Goal: Task Accomplishment & Management: Use online tool/utility

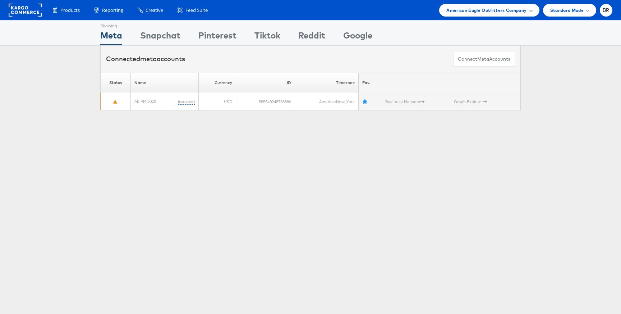
click at [496, 13] on span "American Eagle Outfitters Company" at bounding box center [486, 10] width 80 height 8
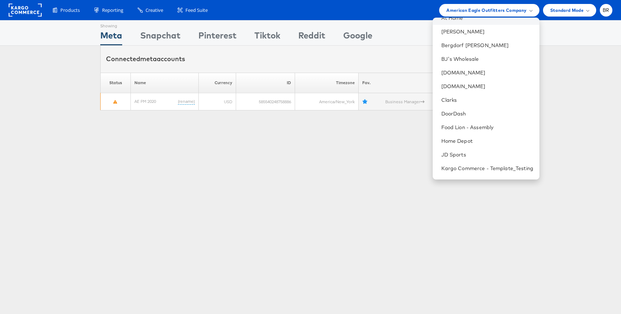
scroll to position [125, 0]
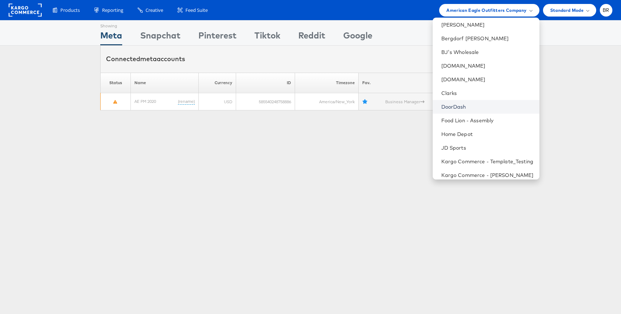
click at [461, 106] on link "DoorDash" at bounding box center [487, 106] width 92 height 7
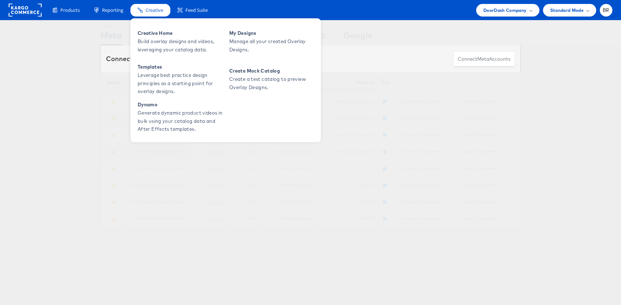
click at [150, 13] on span "Creative" at bounding box center [155, 10] width 18 height 7
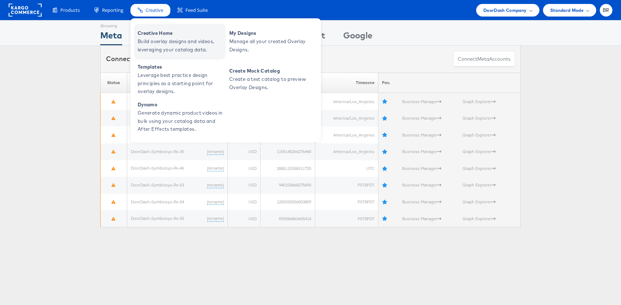
click at [156, 40] on span "Build overlay designs and videos, leveraging your catalog data." at bounding box center [181, 45] width 86 height 17
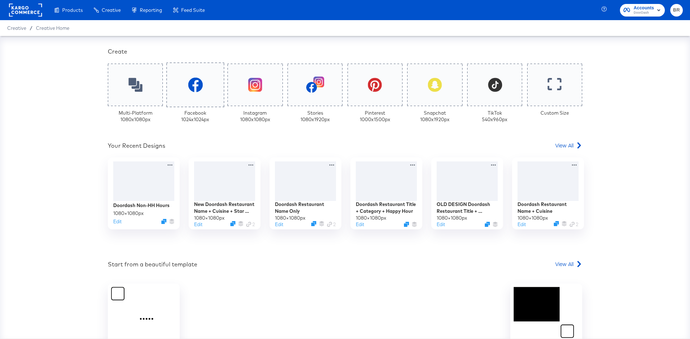
scroll to position [184, 0]
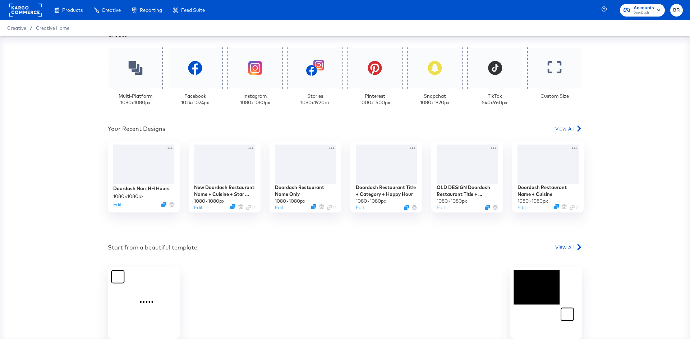
click at [565, 123] on div "Your Custom Templates Beautiful Templates Curated Just for You! View Templates …" at bounding box center [345, 120] width 474 height 515
click at [565, 129] on span "View All" at bounding box center [564, 128] width 18 height 7
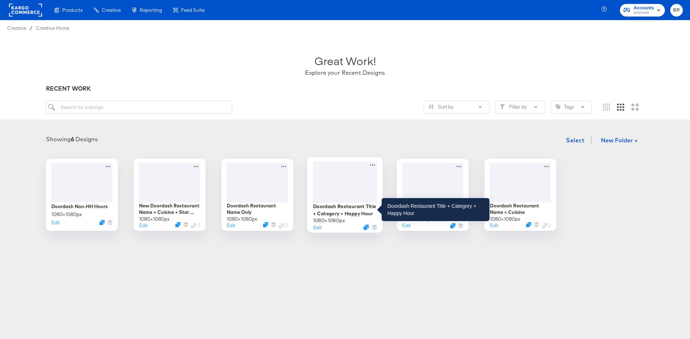
click at [350, 208] on div "Doordash Restaurant Title + Category + Happy Hour" at bounding box center [345, 210] width 64 height 14
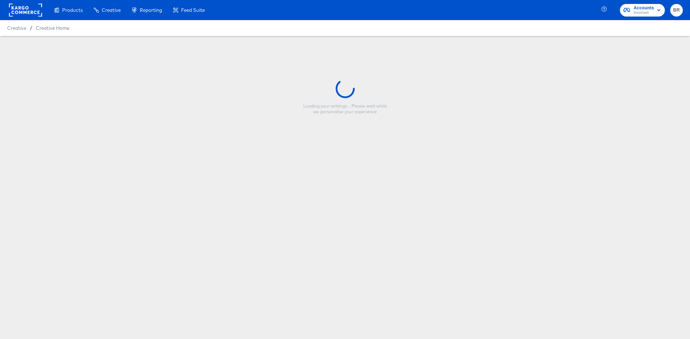
type input "Doordash Restaurant Title + Category + Happy Hour"
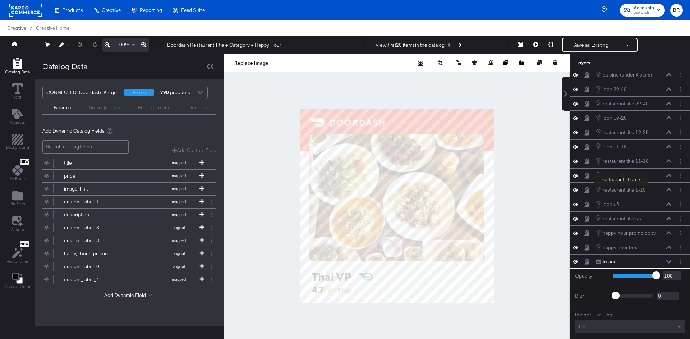
scroll to position [95, 0]
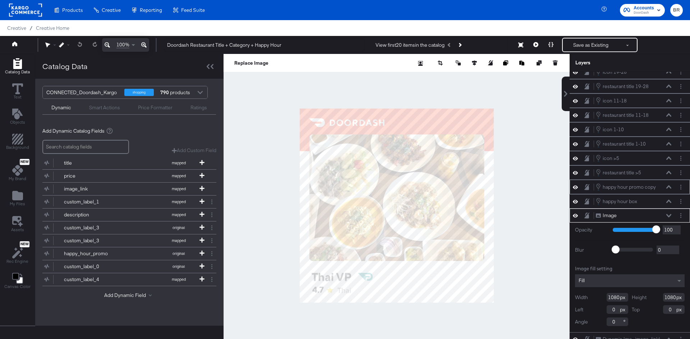
click at [573, 188] on icon at bounding box center [575, 187] width 5 height 4
click at [573, 188] on icon at bounding box center [575, 187] width 5 height 5
click at [576, 204] on icon at bounding box center [575, 201] width 5 height 6
click at [576, 204] on icon at bounding box center [575, 201] width 5 height 5
click at [680, 202] on icon "Layer Options" at bounding box center [680, 201] width 1 height 5
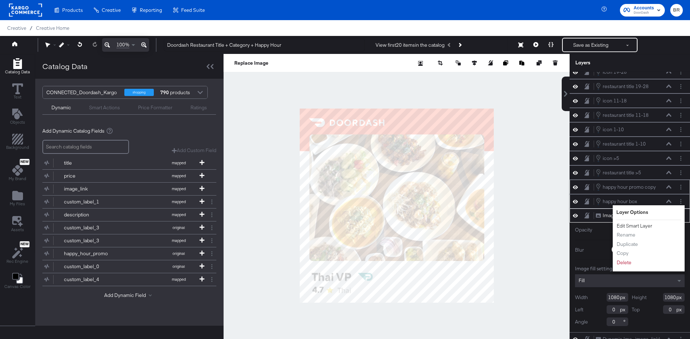
click at [633, 225] on button "Edit Smart Layer" at bounding box center [634, 226] width 36 height 8
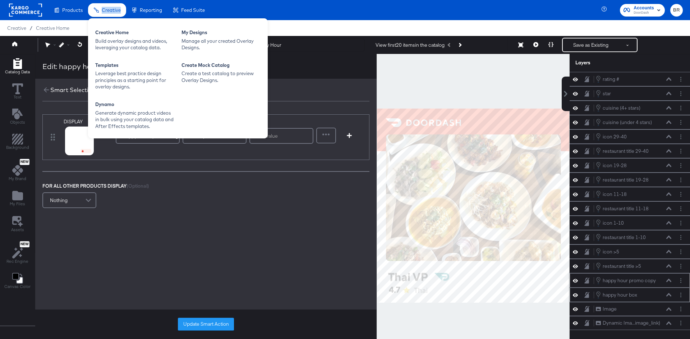
scroll to position [0, 0]
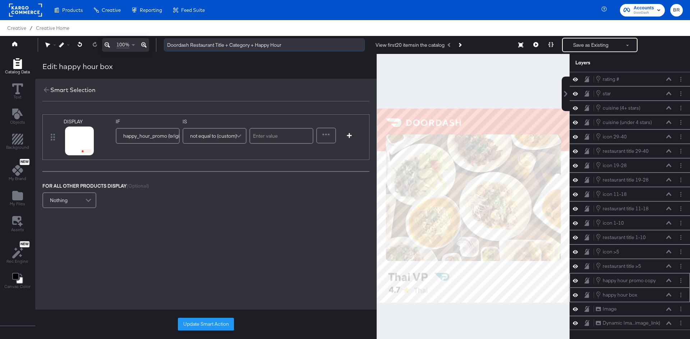
drag, startPoint x: 286, startPoint y: 44, endPoint x: 279, endPoint y: 49, distance: 7.8
click at [280, 49] on input "Doordash Restaurant Title + Category + Happy Hour" at bounding box center [264, 44] width 201 height 13
click at [276, 133] on input "text" at bounding box center [281, 136] width 64 height 16
click at [234, 206] on div "FOR ALL OTHER PRODUCTS DISPLAY (Optional) Nothing" at bounding box center [205, 196] width 327 height 27
click at [214, 139] on span "not equal to (custom)" at bounding box center [213, 136] width 47 height 12
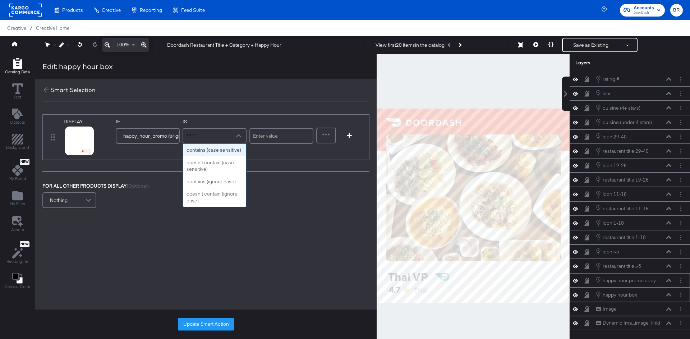
type input "cont"
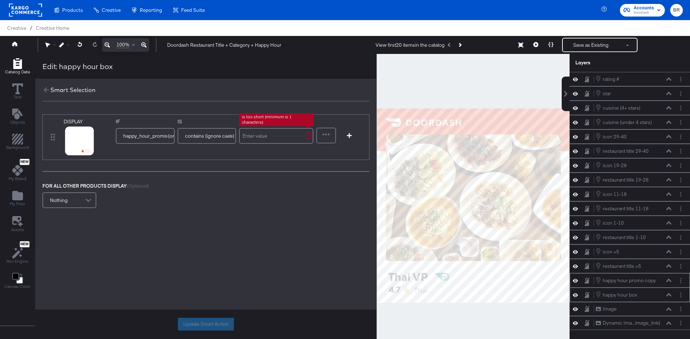
click at [260, 130] on input "text" at bounding box center [276, 136] width 74 height 16
type input "happy hour"
click at [190, 323] on button "Update Smart Action" at bounding box center [206, 324] width 56 height 13
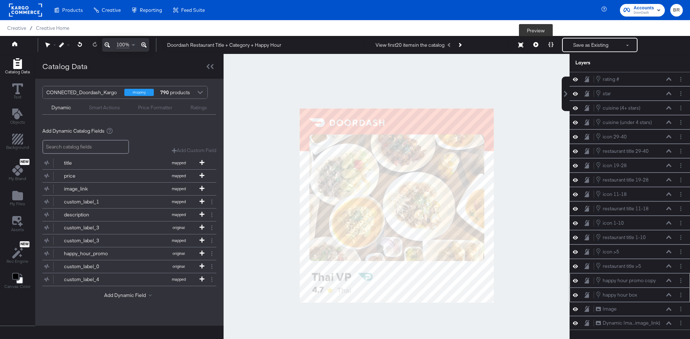
click at [535, 44] on icon at bounding box center [535, 44] width 5 height 5
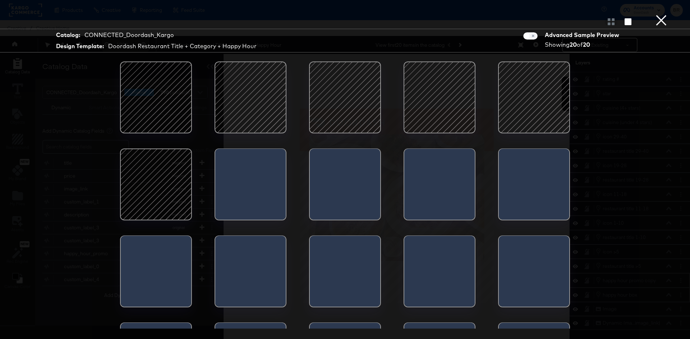
scroll to position [65, 0]
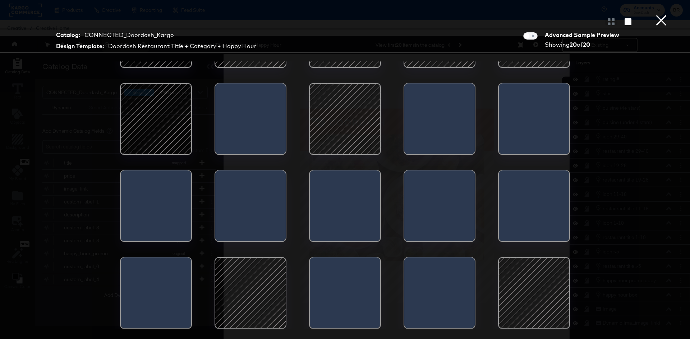
click at [164, 128] on div at bounding box center [155, 118] width 61 height 61
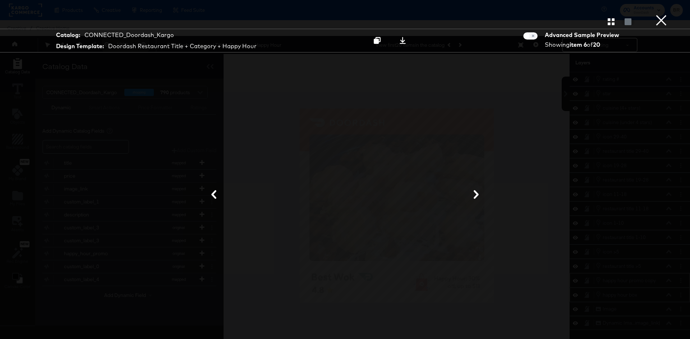
click at [665, 14] on button "×" at bounding box center [661, 7] width 14 height 14
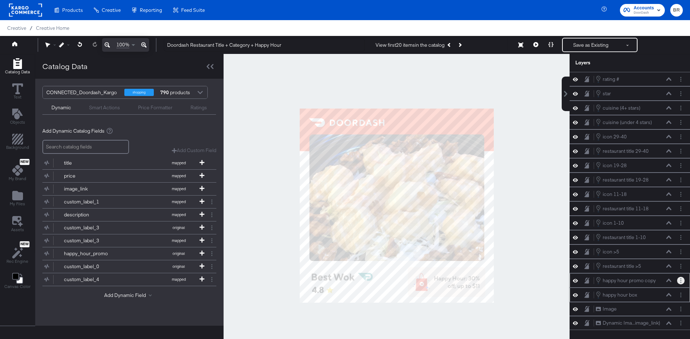
click at [682, 284] on button "Layer Options" at bounding box center [681, 281] width 8 height 8
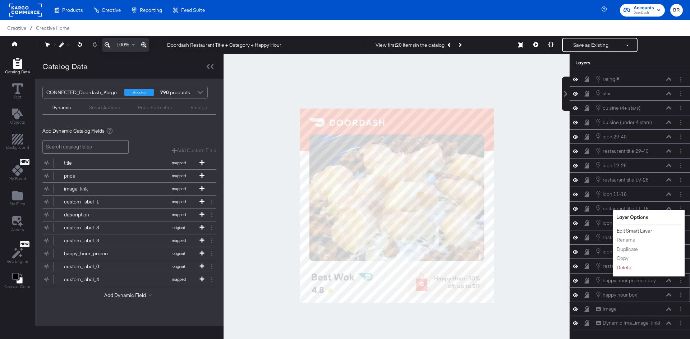
click at [645, 234] on button "Edit Smart Layer" at bounding box center [634, 231] width 36 height 8
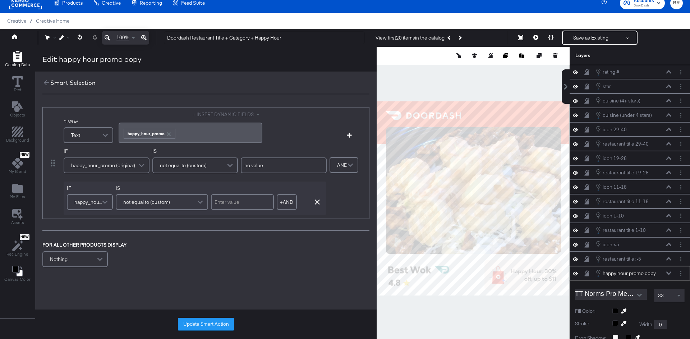
scroll to position [150, 0]
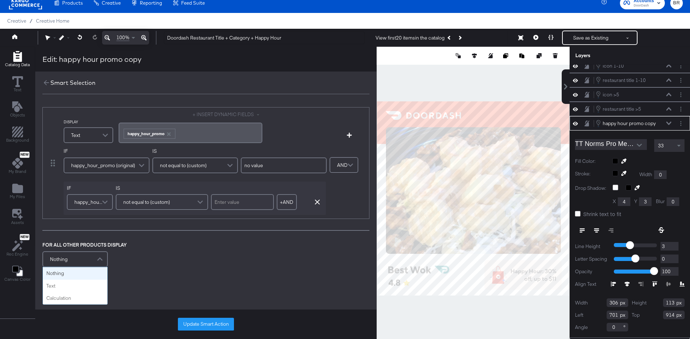
click at [97, 256] on span at bounding box center [101, 259] width 13 height 14
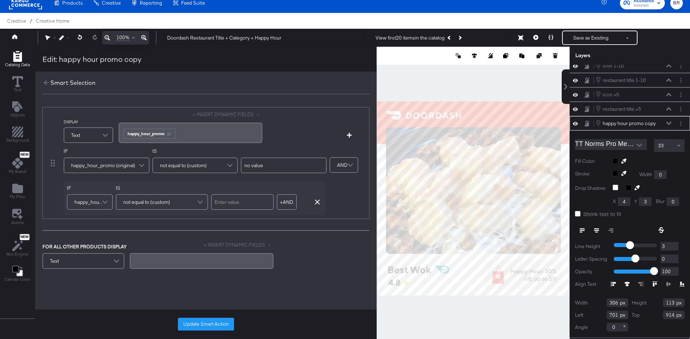
click at [151, 261] on div "﻿" at bounding box center [201, 260] width 135 height 7
click at [88, 259] on div "Text" at bounding box center [83, 261] width 81 height 14
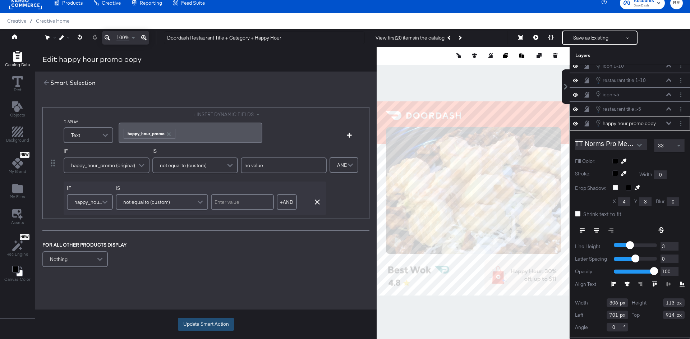
click at [187, 328] on button "Update Smart Action" at bounding box center [206, 324] width 56 height 13
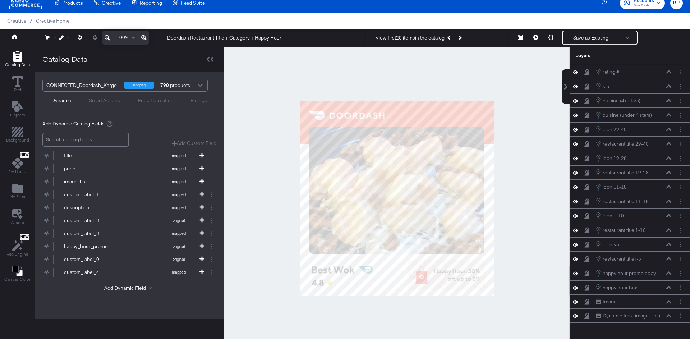
scroll to position [0, 0]
click at [600, 42] on button "Save as Existing" at bounding box center [591, 37] width 56 height 13
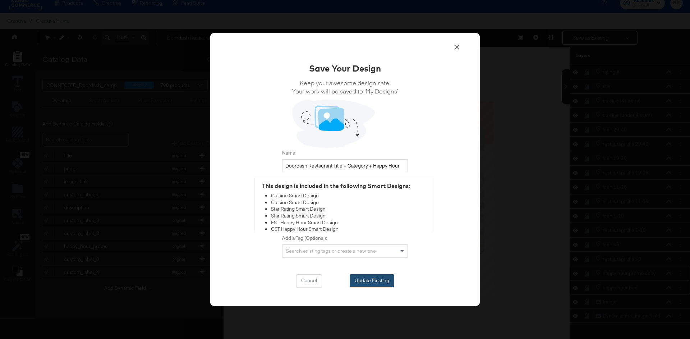
click at [377, 281] on button "Update Existing" at bounding box center [372, 280] width 45 height 13
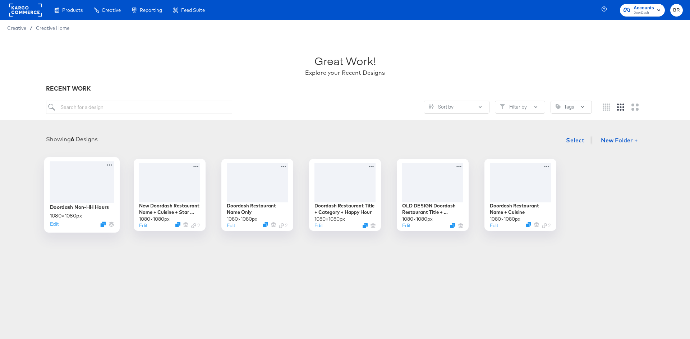
click at [75, 201] on div at bounding box center [82, 181] width 64 height 41
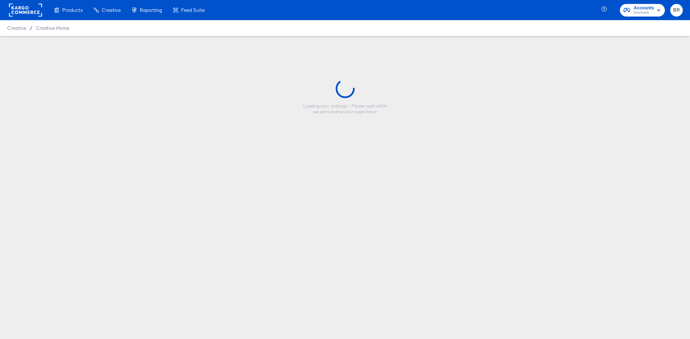
type input "Doordash Non-HH Hours"
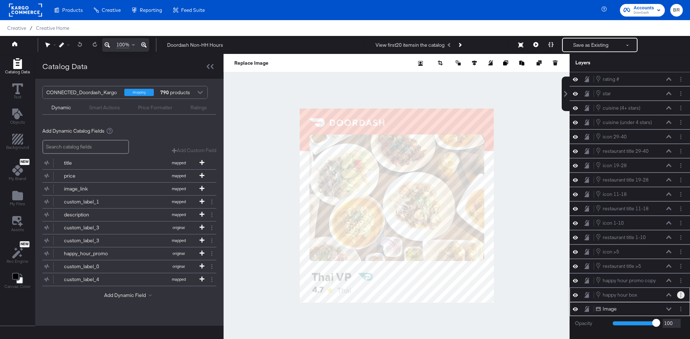
click at [679, 295] on button "Layer Options" at bounding box center [681, 295] width 8 height 8
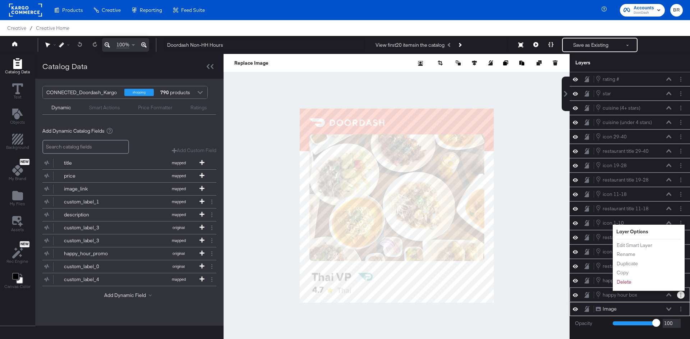
click at [681, 296] on icon "Layer Options" at bounding box center [680, 295] width 1 height 5
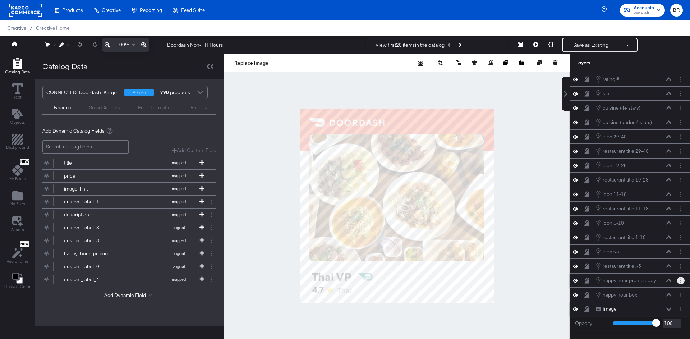
click at [681, 282] on button "Layer Options" at bounding box center [681, 281] width 8 height 8
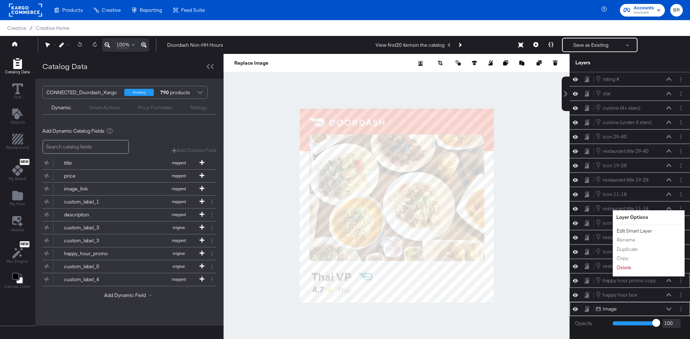
click at [634, 232] on button "Edit Smart Layer" at bounding box center [634, 231] width 36 height 8
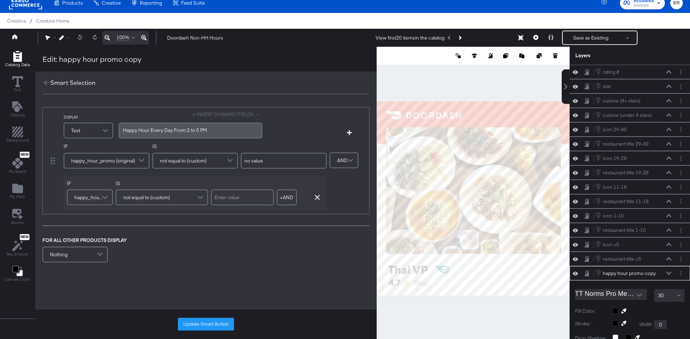
scroll to position [150, 0]
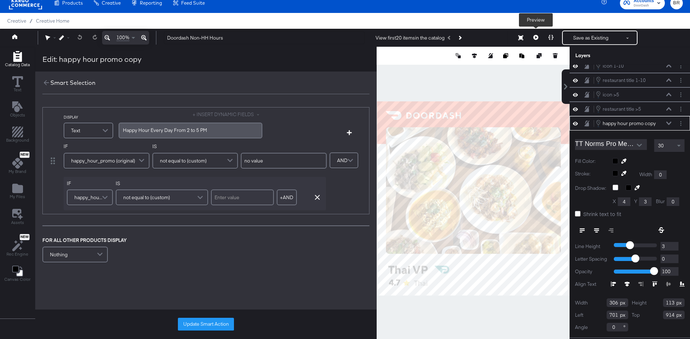
click at [529, 37] on button at bounding box center [535, 38] width 15 height 14
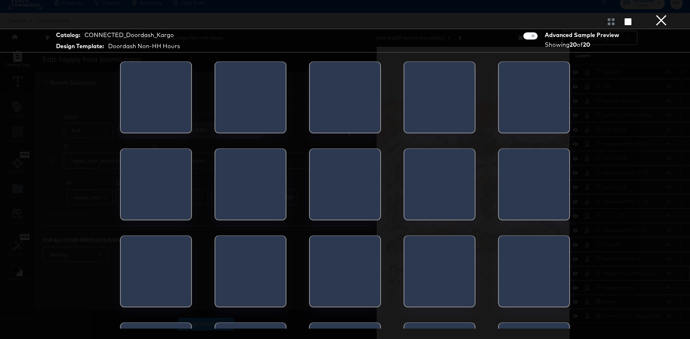
scroll to position [0, 0]
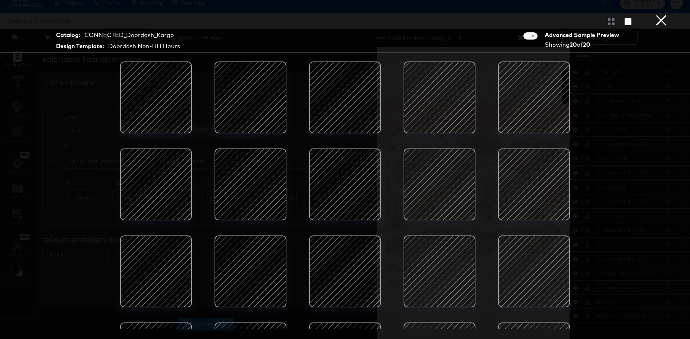
click at [439, 208] on div at bounding box center [439, 184] width 61 height 61
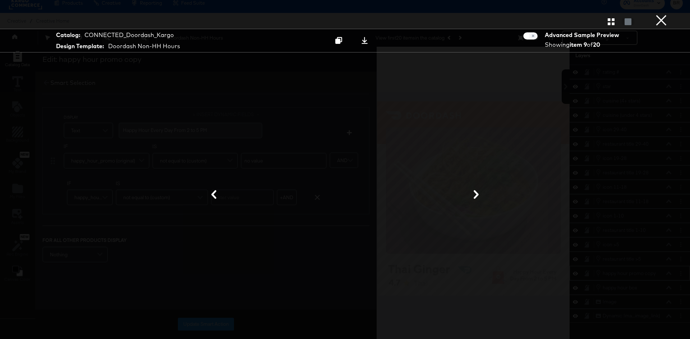
click at [665, 14] on button "×" at bounding box center [661, 7] width 14 height 14
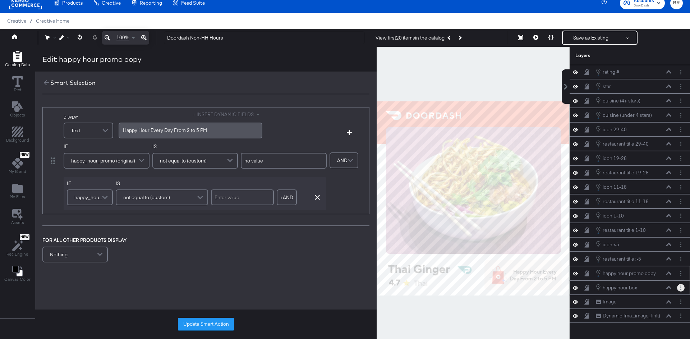
click at [679, 290] on button "Layer Options" at bounding box center [681, 288] width 8 height 8
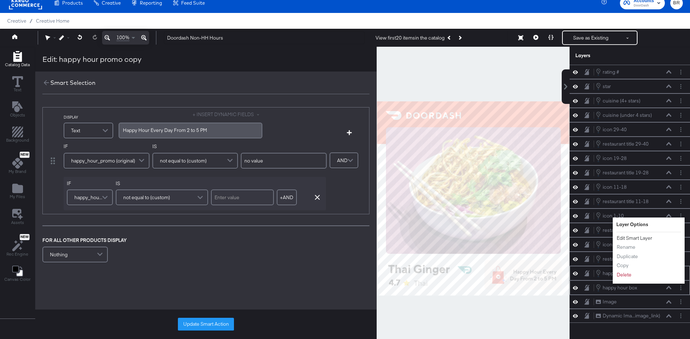
click at [635, 240] on button "Edit Smart Layer" at bounding box center [634, 238] width 36 height 8
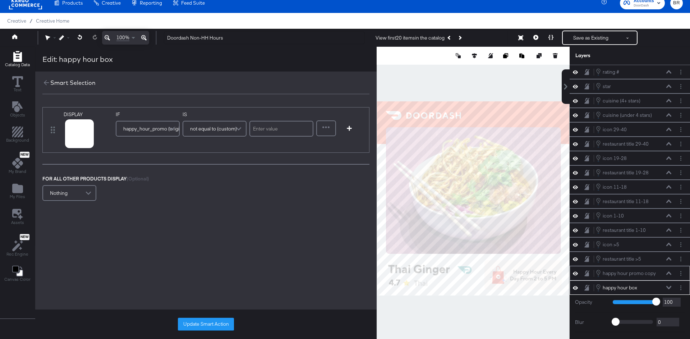
scroll to position [66, 0]
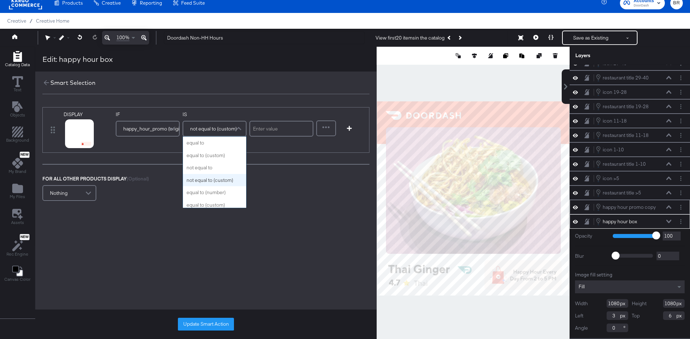
click at [206, 129] on span "not equal to (custom)" at bounding box center [213, 129] width 47 height 12
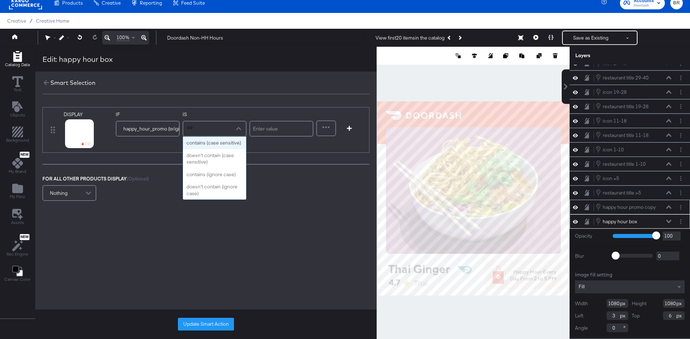
type input "con"
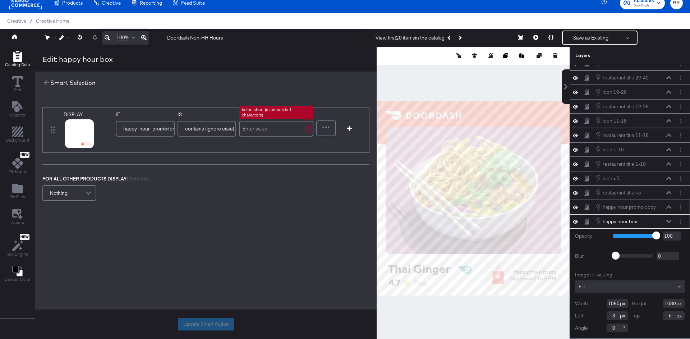
click at [261, 131] on input "text" at bounding box center [276, 129] width 74 height 16
type input "happy hour"
click at [186, 328] on button "Update Smart Action" at bounding box center [206, 324] width 56 height 13
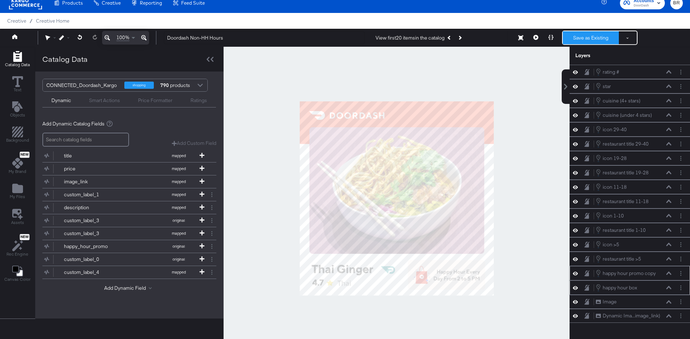
click at [592, 38] on button "Save as Existing" at bounding box center [591, 37] width 56 height 13
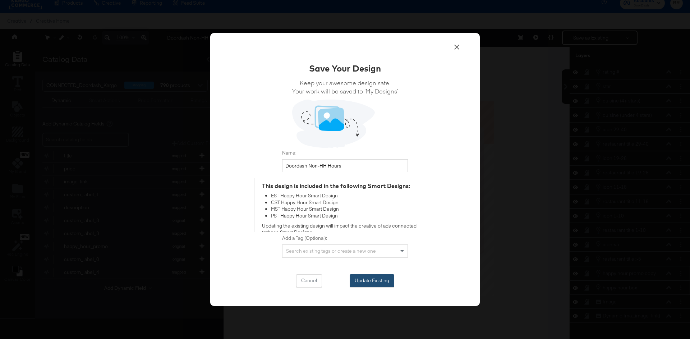
click at [388, 276] on button "Update Existing" at bounding box center [372, 280] width 45 height 13
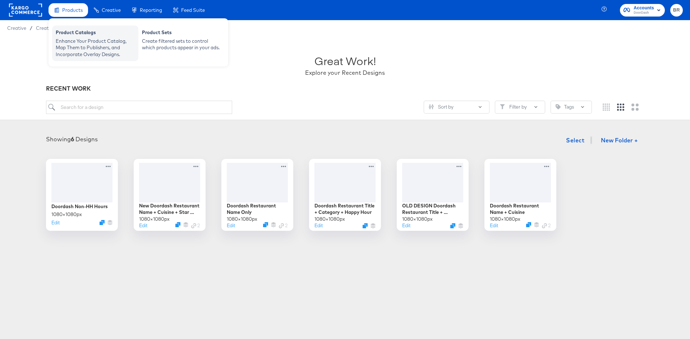
click at [72, 47] on div "Enhance Your Product Catalog, Map Them to Publishers, and Incorporate Overlay D…" at bounding box center [95, 48] width 79 height 20
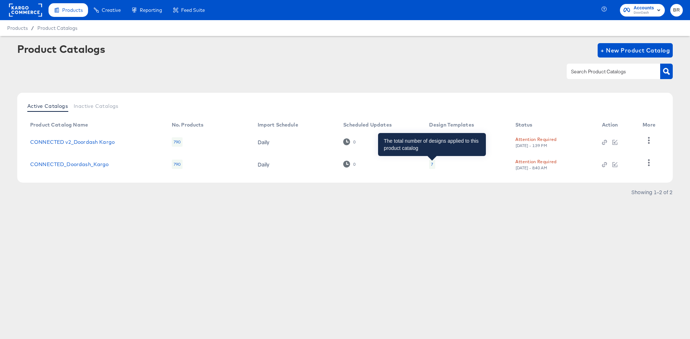
click at [433, 165] on div "7" at bounding box center [432, 164] width 2 height 6
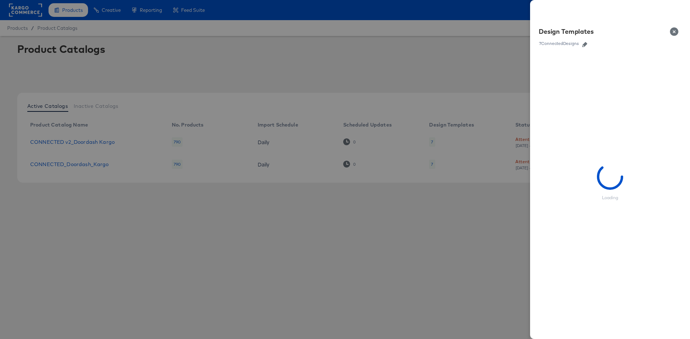
click at [583, 45] on icon "button" at bounding box center [584, 44] width 5 height 5
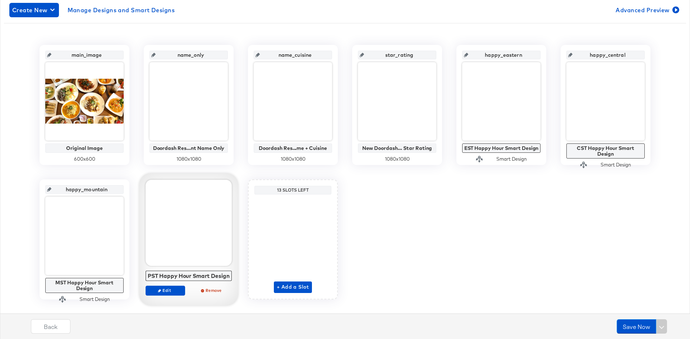
scroll to position [126, 0]
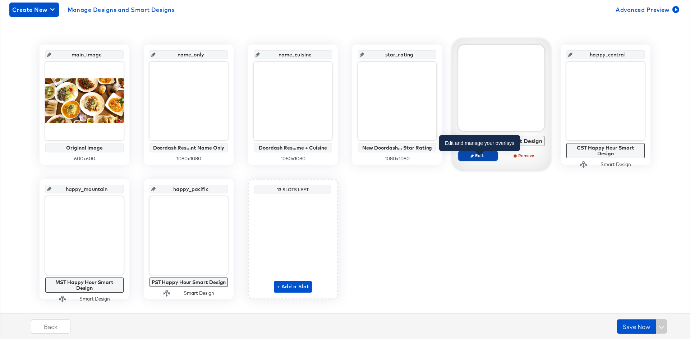
click at [483, 157] on span "Edit" at bounding box center [477, 155] width 33 height 5
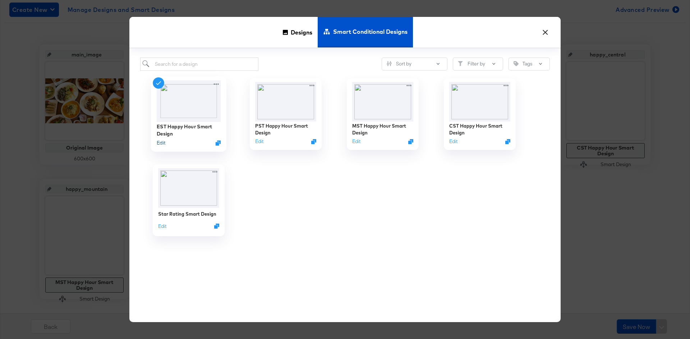
click at [160, 145] on button "Edit" at bounding box center [161, 142] width 9 height 7
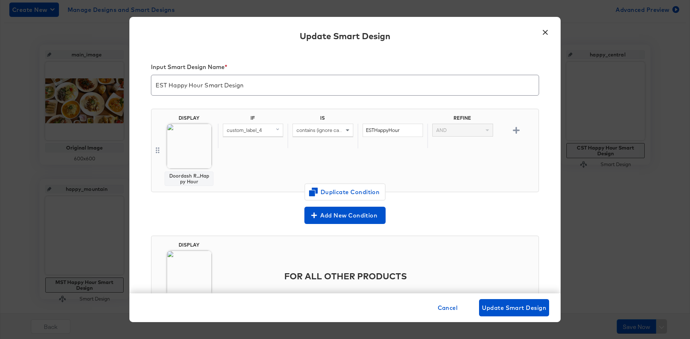
scroll to position [43, 0]
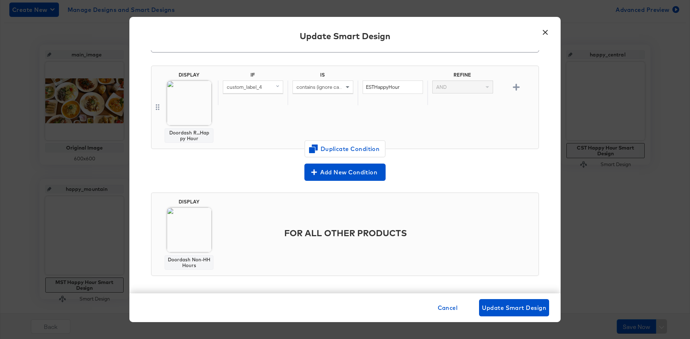
click at [546, 33] on button "×" at bounding box center [545, 30] width 13 height 13
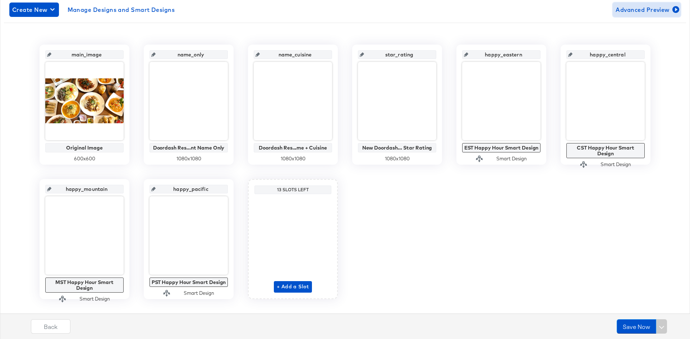
click at [662, 8] on span "Advanced Preview" at bounding box center [647, 10] width 62 height 10
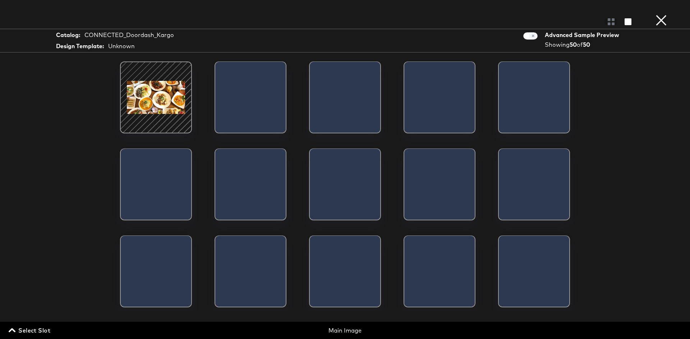
click at [34, 327] on span "Select Slot" at bounding box center [30, 330] width 40 height 10
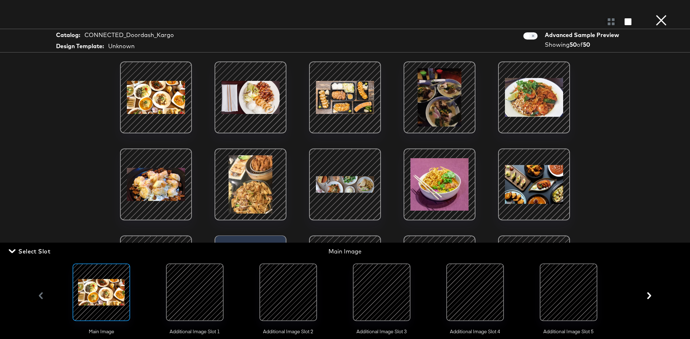
click at [658, 14] on button "×" at bounding box center [661, 7] width 14 height 14
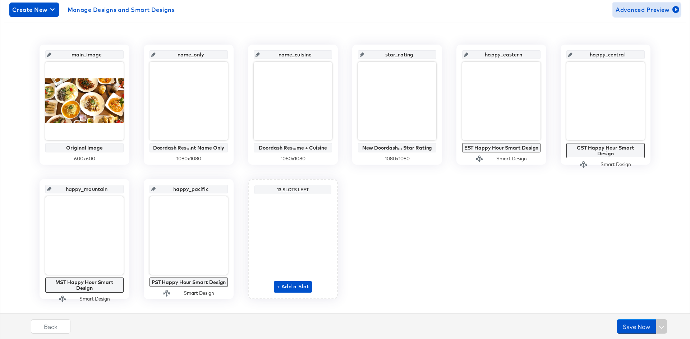
click at [656, 8] on span "Advanced Preview" at bounding box center [647, 10] width 62 height 10
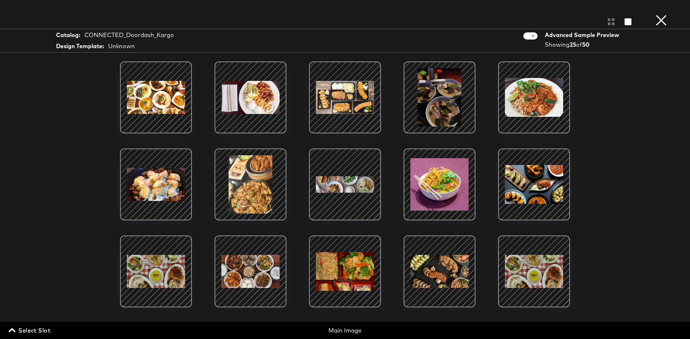
click at [42, 327] on span "Select Slot" at bounding box center [30, 330] width 40 height 10
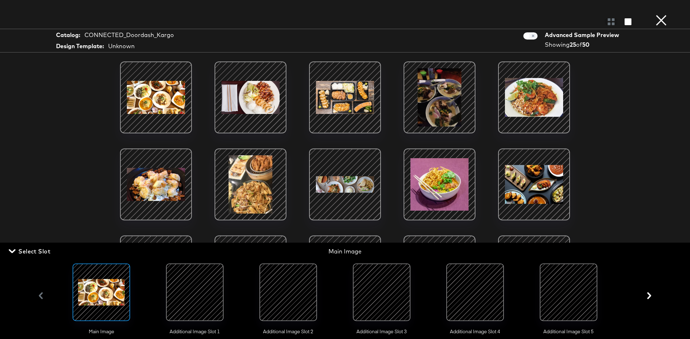
click at [471, 298] on div at bounding box center [475, 292] width 49 height 49
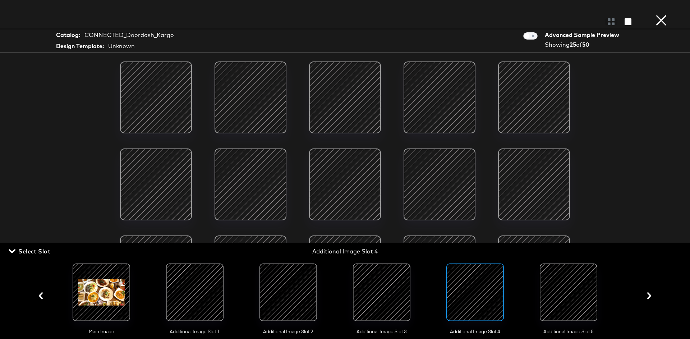
click at [444, 184] on div at bounding box center [439, 184] width 61 height 61
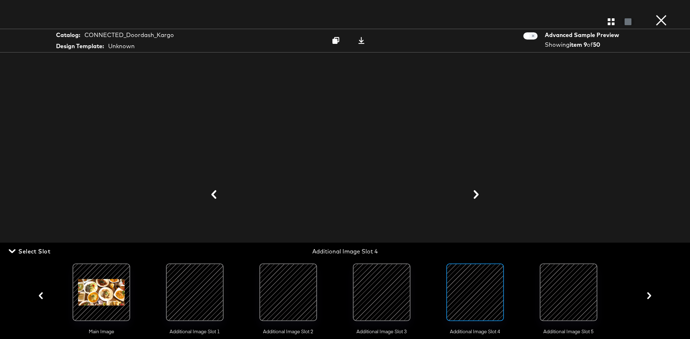
click at [556, 198] on div at bounding box center [344, 194] width 539 height 267
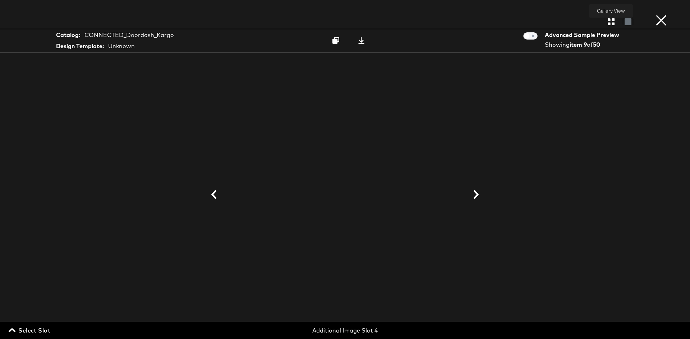
click at [611, 23] on icon "button" at bounding box center [611, 21] width 7 height 7
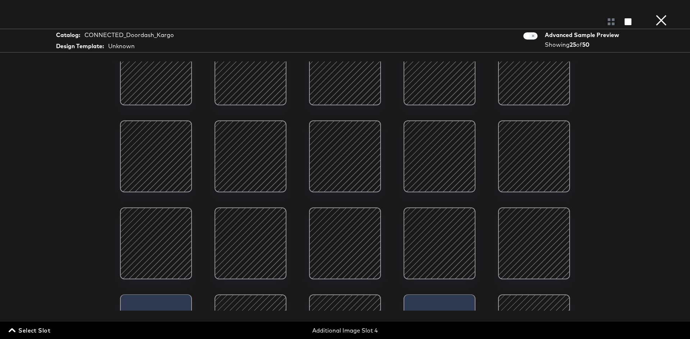
scroll to position [200, 0]
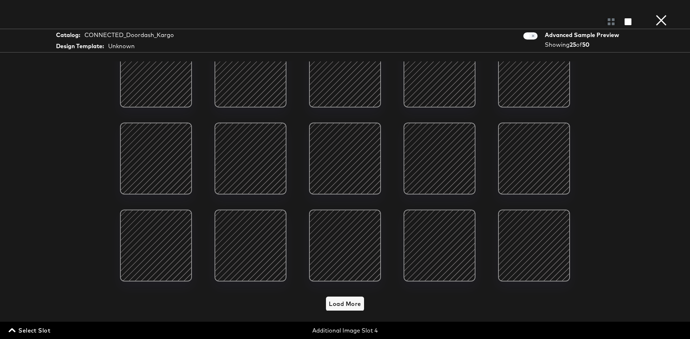
click at [161, 268] on div at bounding box center [155, 245] width 61 height 61
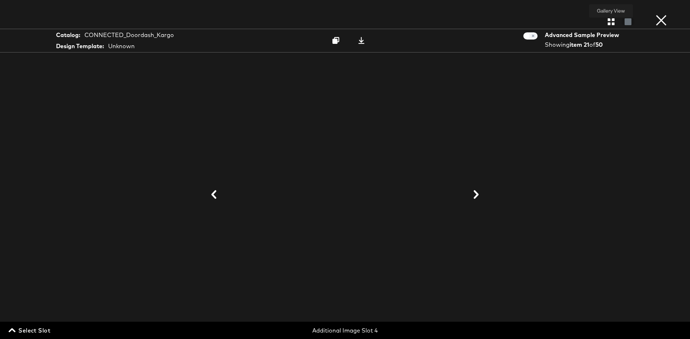
click at [608, 19] on icon "button" at bounding box center [611, 21] width 7 height 7
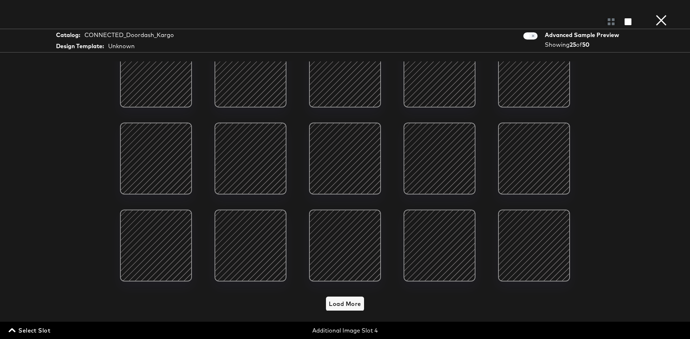
click at [661, 14] on button "×" at bounding box center [661, 7] width 14 height 14
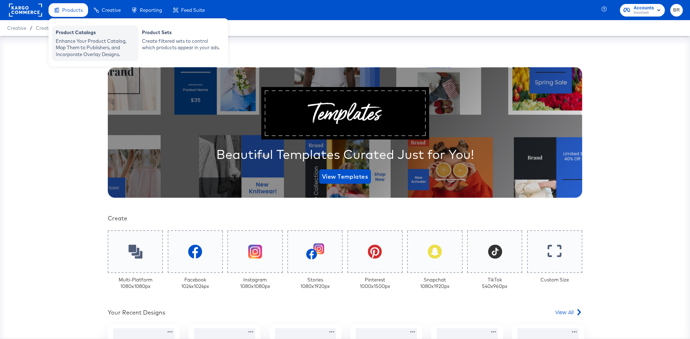
click at [72, 31] on div "Product Catalogs" at bounding box center [95, 33] width 79 height 9
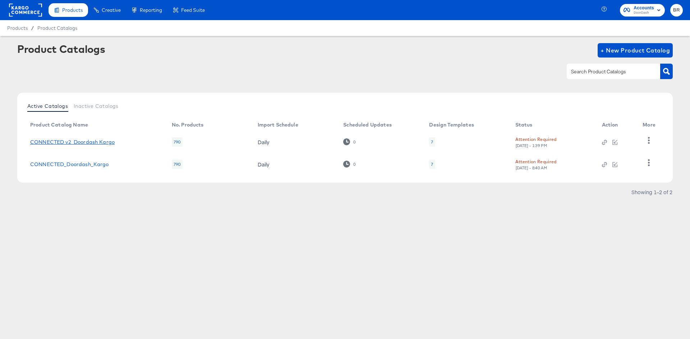
click at [91, 140] on link "CONNECTED v2_Doordash Kargo" at bounding box center [72, 142] width 84 height 6
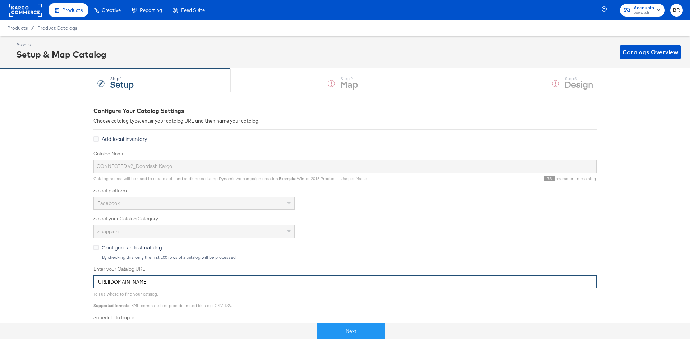
click at [155, 284] on input "https://ace.stitcherads.com/exports/1466/universal/none/universal/export.tsv.gz" at bounding box center [344, 281] width 503 height 13
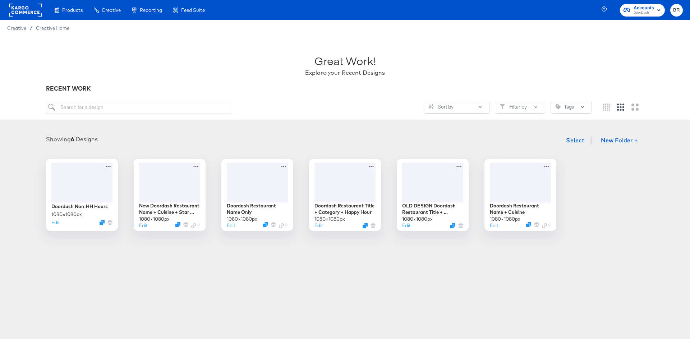
click at [32, 13] on rect at bounding box center [25, 10] width 33 height 13
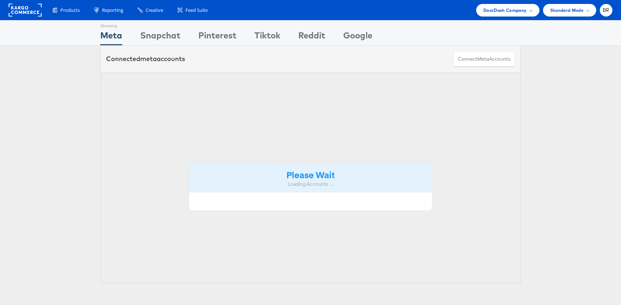
click at [51, 13] on div "Products Product Catalogs Enhance Your Product Catalog, Map Them to Publishers,…" at bounding box center [310, 10] width 621 height 20
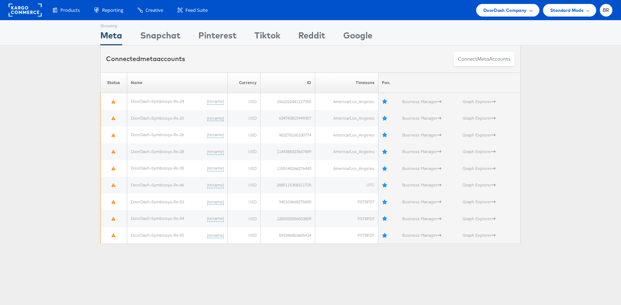
click at [509, 9] on span "DoorDash Company" at bounding box center [504, 10] width 43 height 8
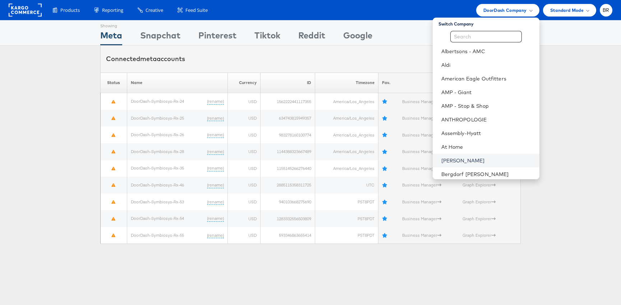
scroll to position [4, 0]
click at [458, 81] on li "American Eagle Outfitters" at bounding box center [486, 78] width 107 height 14
click at [454, 78] on link "American Eagle Outfitters" at bounding box center [487, 77] width 92 height 7
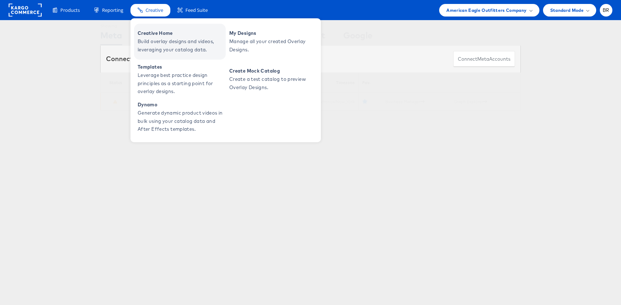
click at [151, 29] on span "Creative Home" at bounding box center [181, 33] width 86 height 8
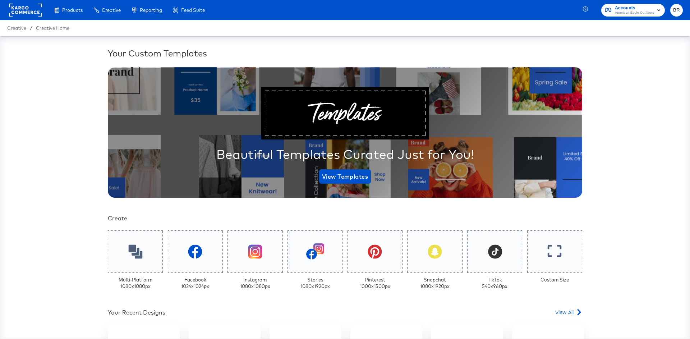
scroll to position [135, 0]
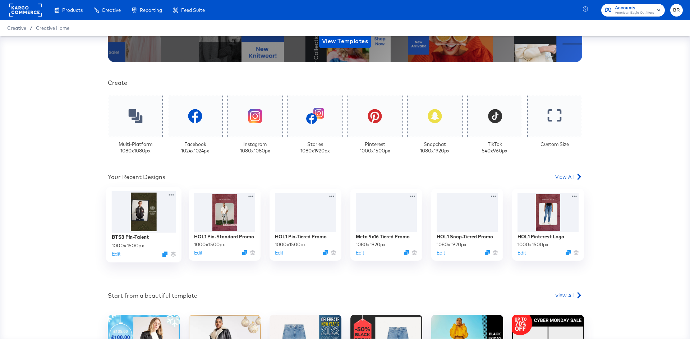
click at [150, 221] on div at bounding box center [144, 212] width 64 height 42
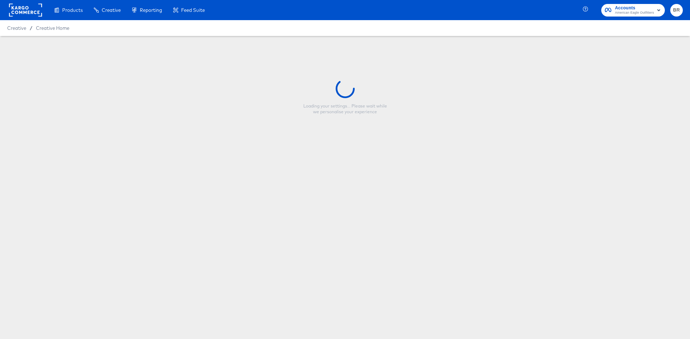
type input "BTS3 Pin-Talent"
